Goal: Find specific page/section: Find specific page/section

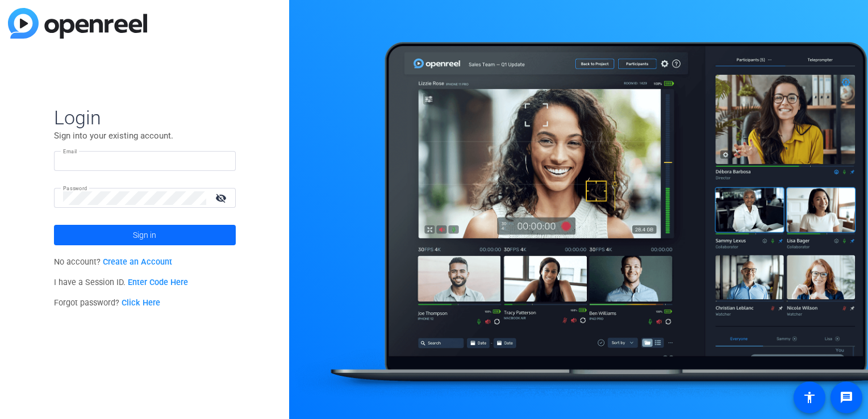
type input "[EMAIL_ADDRESS][DOMAIN_NAME]"
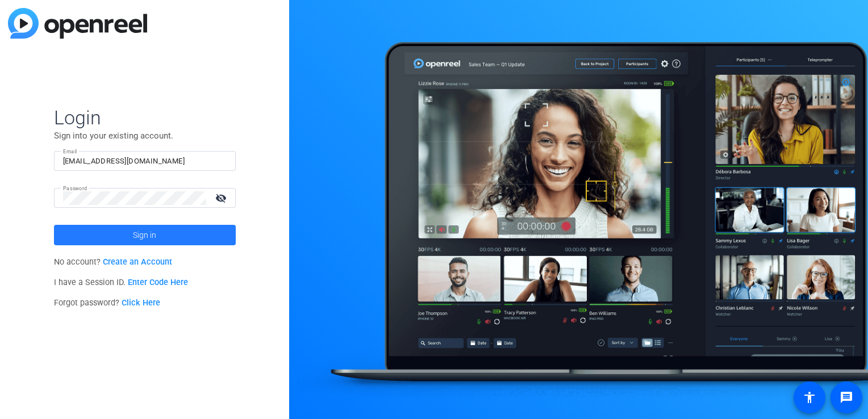
click at [180, 244] on span at bounding box center [145, 235] width 182 height 27
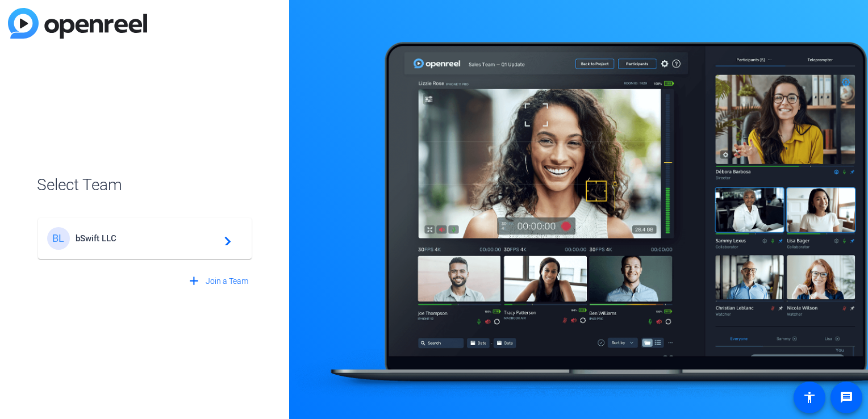
click at [180, 244] on div "BL bSwift LLC navigate_next" at bounding box center [144, 238] width 195 height 23
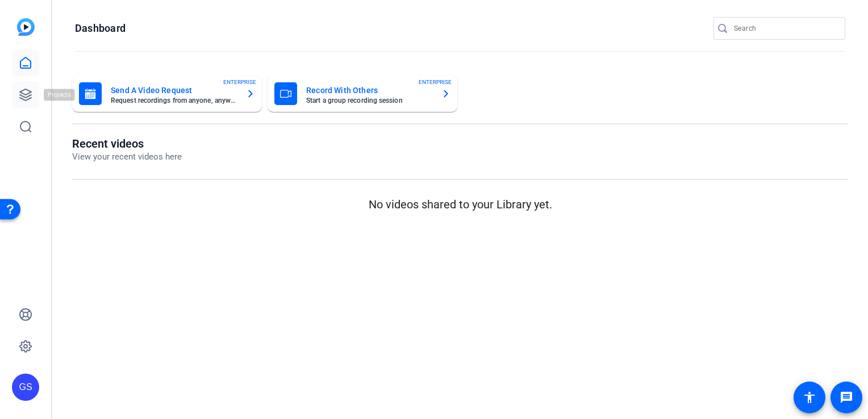
click at [26, 100] on icon at bounding box center [25, 94] width 11 height 11
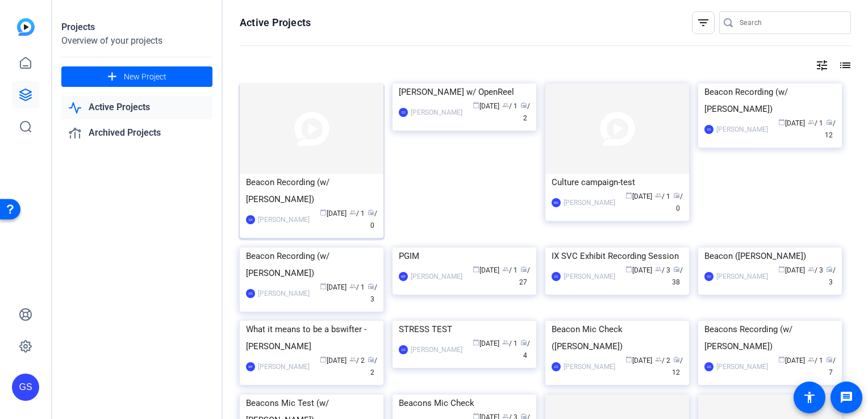
click at [335, 157] on img at bounding box center [312, 129] width 144 height 90
